Goal: Task Accomplishment & Management: Manage account settings

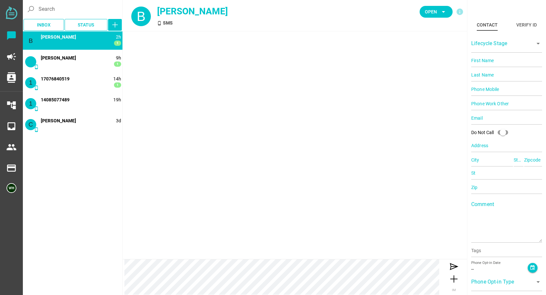
type input "14083150540"
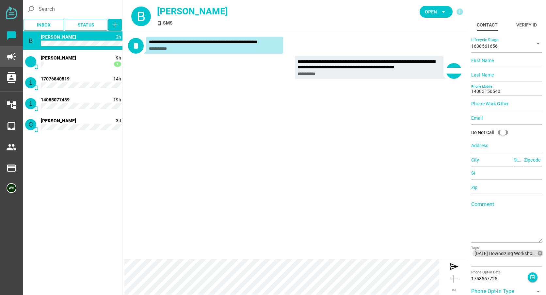
click at [13, 57] on icon "campaign" at bounding box center [11, 56] width 10 height 10
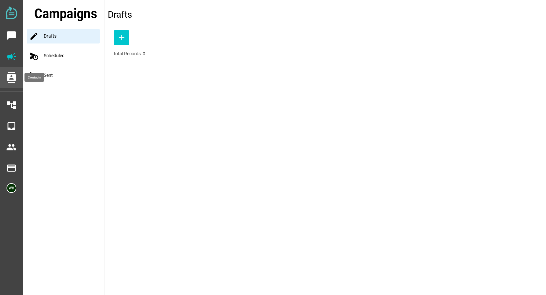
click at [8, 79] on icon "contacts" at bounding box center [11, 77] width 10 height 10
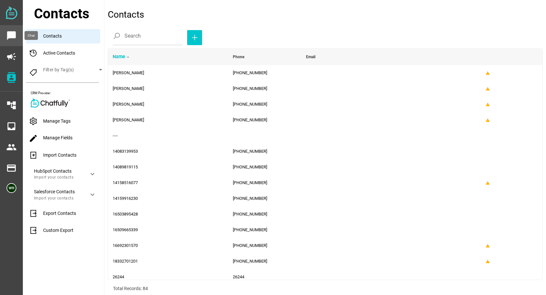
click at [10, 35] on icon "chat_bubble" at bounding box center [11, 35] width 10 height 10
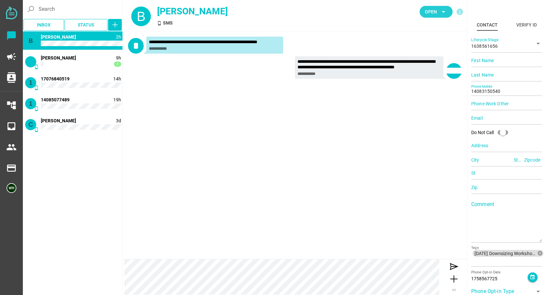
click at [442, 12] on icon "arrow_drop_down" at bounding box center [444, 12] width 8 height 8
click at [431, 73] on div "Closed" at bounding box center [434, 73] width 28 height 6
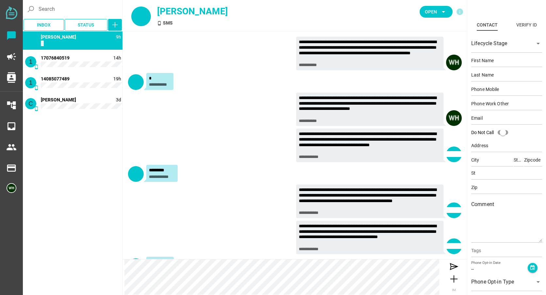
scroll to position [23, 0]
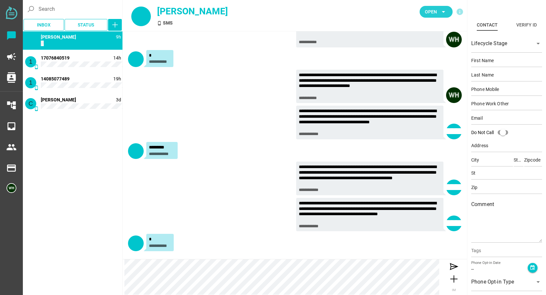
click at [433, 11] on span "Open" at bounding box center [431, 12] width 12 height 8
click at [426, 69] on div "Closed" at bounding box center [434, 72] width 28 height 10
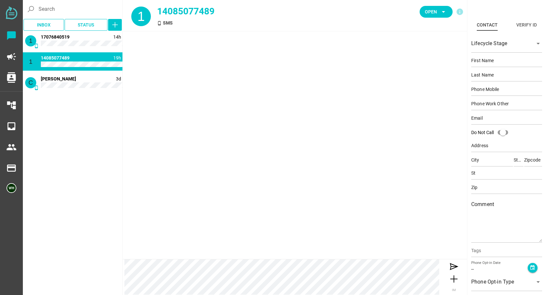
scroll to position [0, 0]
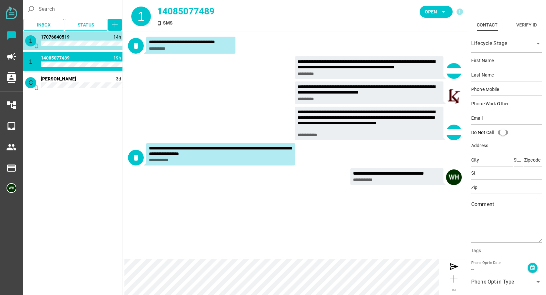
type input "17076840519"
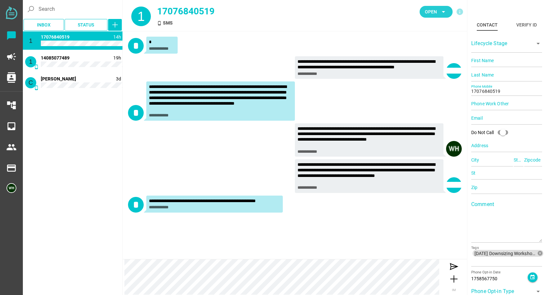
click at [441, 8] on icon "arrow_drop_down" at bounding box center [444, 12] width 8 height 8
click at [432, 70] on div "Closed" at bounding box center [434, 73] width 28 height 6
